Goal: Task Accomplishment & Management: Manage account settings

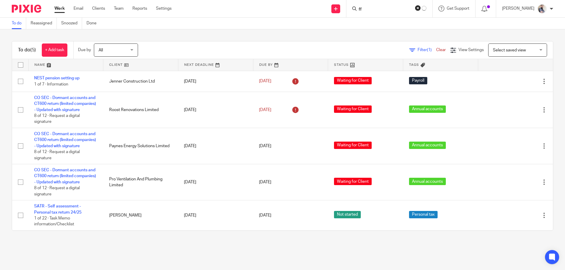
scroll to position [14, 0]
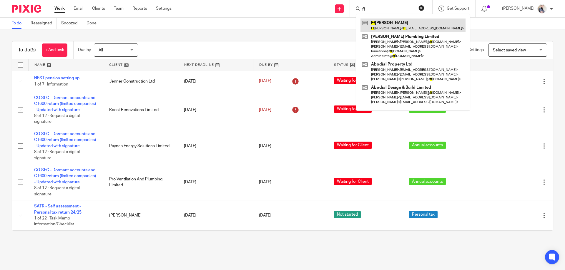
type input "ff"
click at [396, 25] on link at bounding box center [412, 26] width 105 height 14
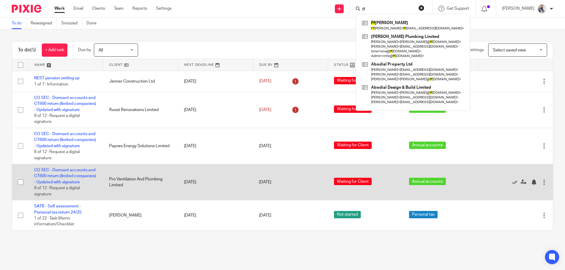
scroll to position [0, 0]
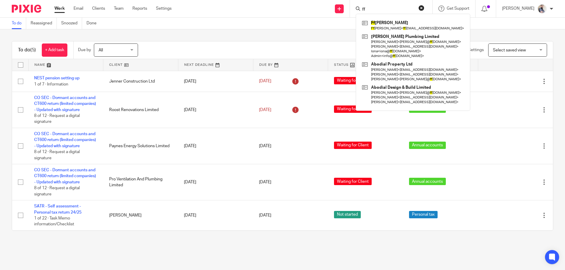
click at [264, 39] on div "To do (5) + Add task Due by All All Today Tomorrow This week Next week This mon…" at bounding box center [282, 135] width 565 height 213
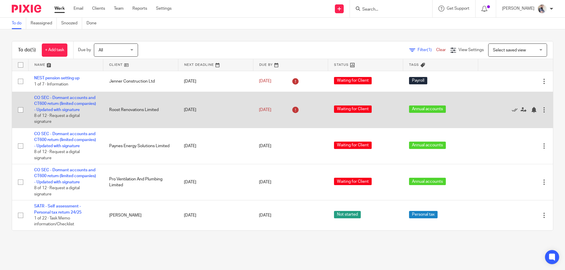
scroll to position [14, 0]
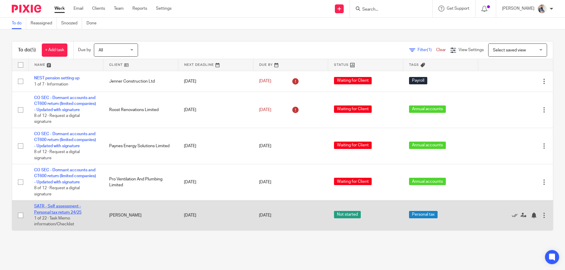
click at [59, 214] on link "SATR - Self assessment - Personal tax return 24/25" at bounding box center [57, 209] width 47 height 10
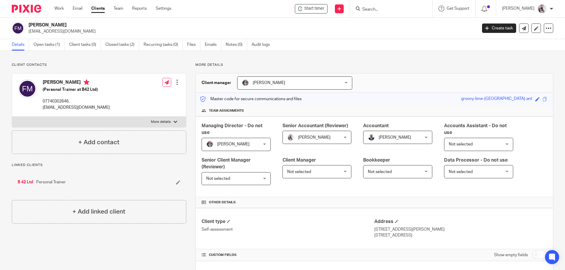
click at [168, 121] on p "More details" at bounding box center [161, 122] width 20 height 5
click at [12, 117] on input "More details" at bounding box center [12, 116] width 0 height 0
checkbox input "true"
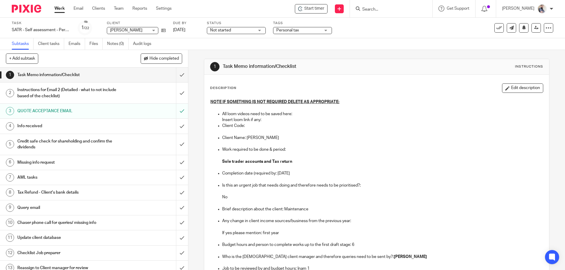
scroll to position [79, 0]
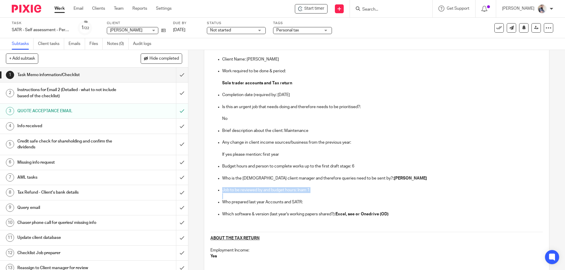
drag, startPoint x: 312, startPoint y: 194, endPoint x: 212, endPoint y: 192, distance: 99.7
click at [212, 192] on ul "All loom videos need to be saved here: Insert loom link if any: Client Code: Cl…" at bounding box center [376, 125] width 332 height 185
click at [58, 9] on link "Work" at bounding box center [59, 9] width 10 height 6
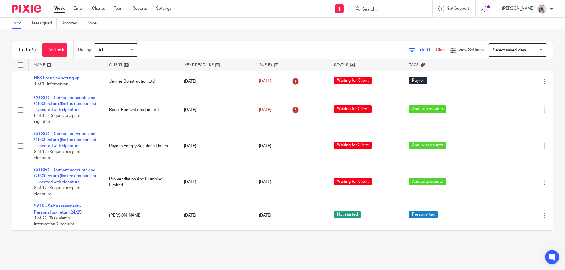
drag, startPoint x: 63, startPoint y: 76, endPoint x: 7, endPoint y: 71, distance: 56.1
click at [7, 71] on div "To do (5) + Add task Due by All All [DATE] [DATE] This week Next week This mont…" at bounding box center [282, 135] width 565 height 213
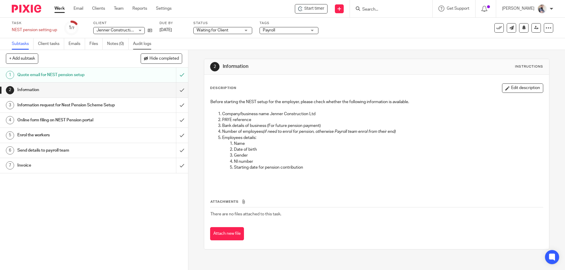
click at [135, 41] on link "Audit logs" at bounding box center [144, 43] width 23 height 11
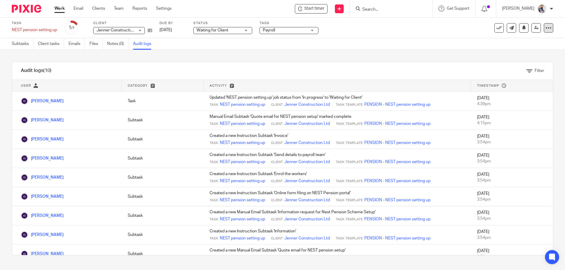
click at [546, 26] on icon at bounding box center [548, 28] width 6 height 6
click at [71, 45] on link "Emails" at bounding box center [77, 43] width 16 height 11
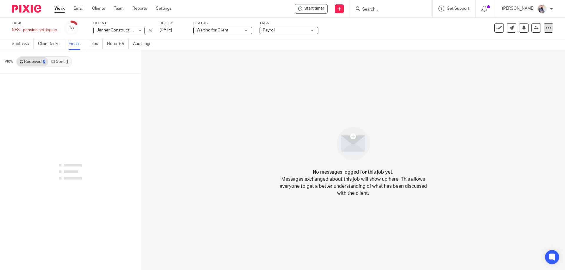
click at [544, 24] on div at bounding box center [548, 27] width 9 height 9
click at [521, 75] on button "Delete" at bounding box center [521, 77] width 47 height 5
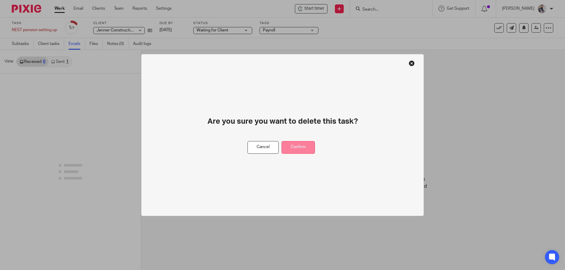
click at [312, 150] on button "Confirm" at bounding box center [298, 147] width 33 height 13
